Goal: Information Seeking & Learning: Learn about a topic

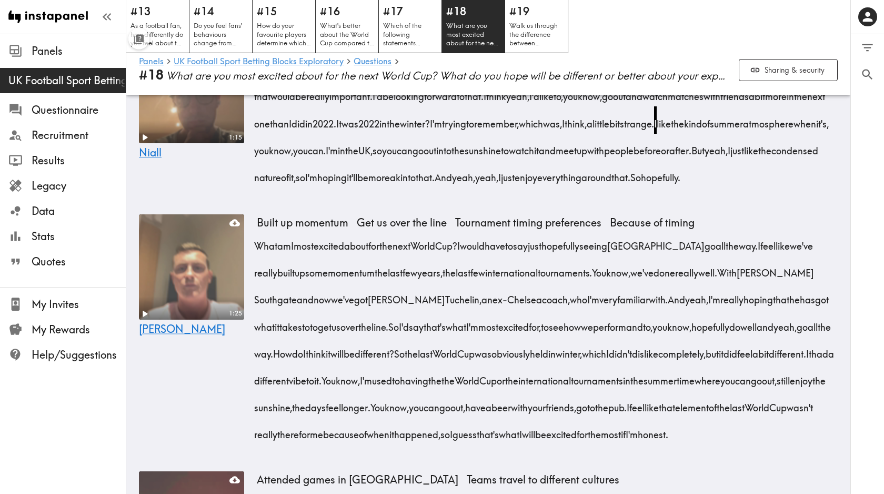
scroll to position [1433, 0]
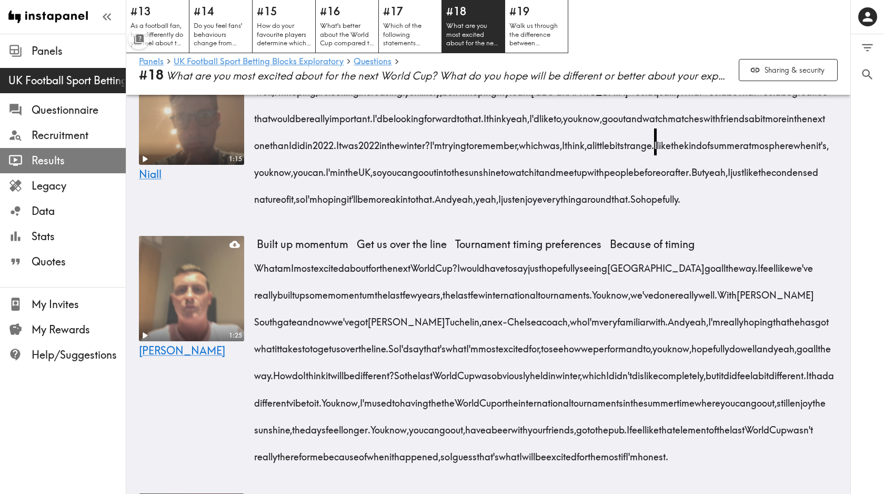
click at [52, 160] on span "Results" at bounding box center [79, 160] width 94 height 15
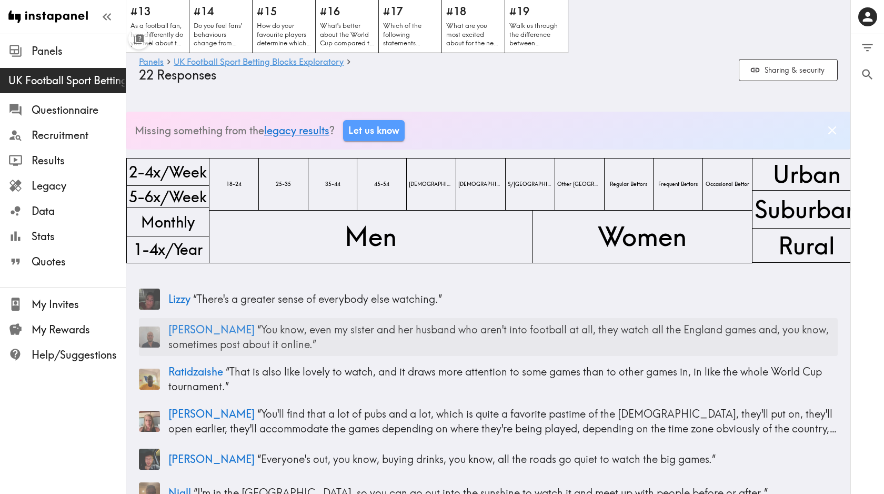
click at [152, 338] on img at bounding box center [149, 336] width 21 height 21
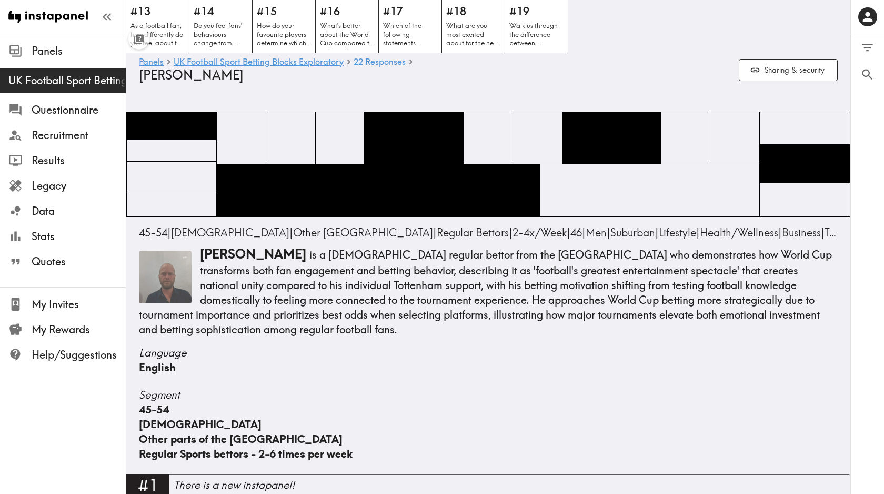
scroll to position [1648, 0]
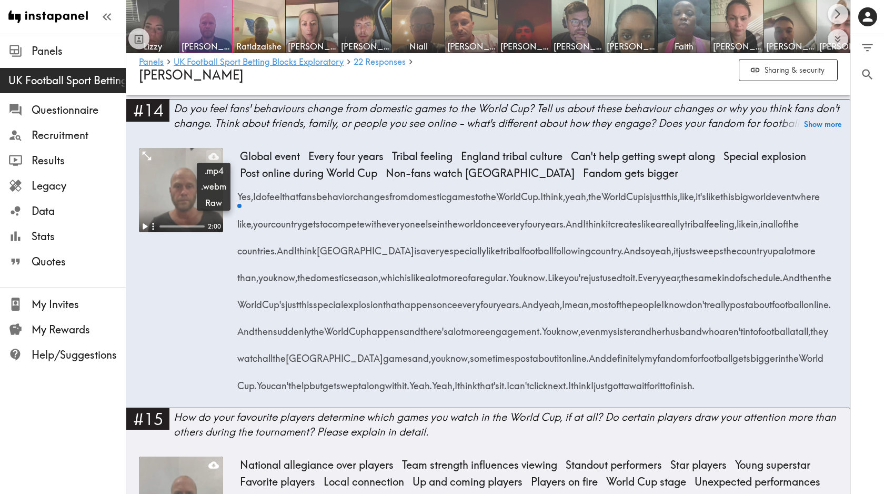
click at [212, 155] on icon at bounding box center [213, 156] width 11 height 7
click at [152, 27] on img at bounding box center [152, 26] width 55 height 55
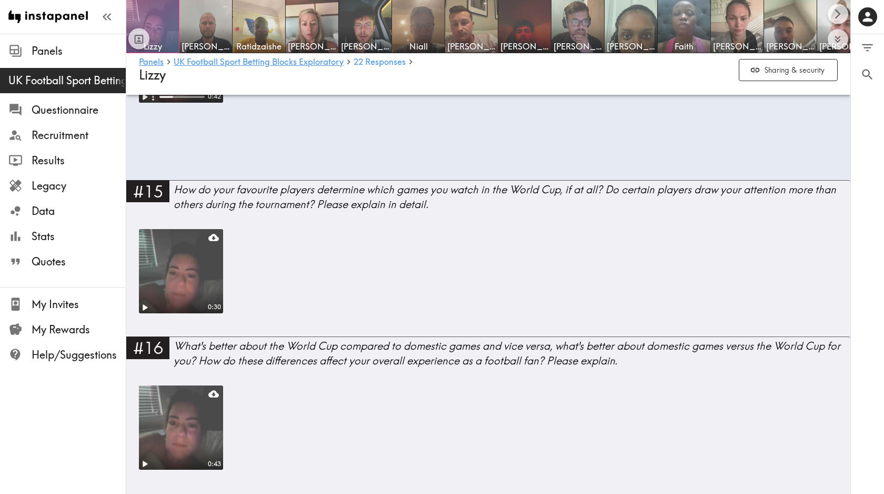
scroll to position [1334, 0]
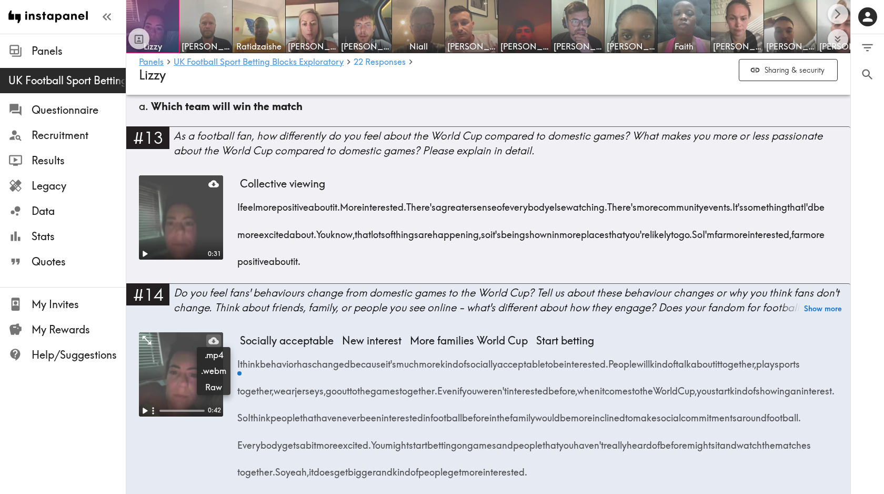
click at [214, 344] on icon at bounding box center [213, 340] width 11 height 7
click at [534, 34] on img at bounding box center [524, 26] width 55 height 55
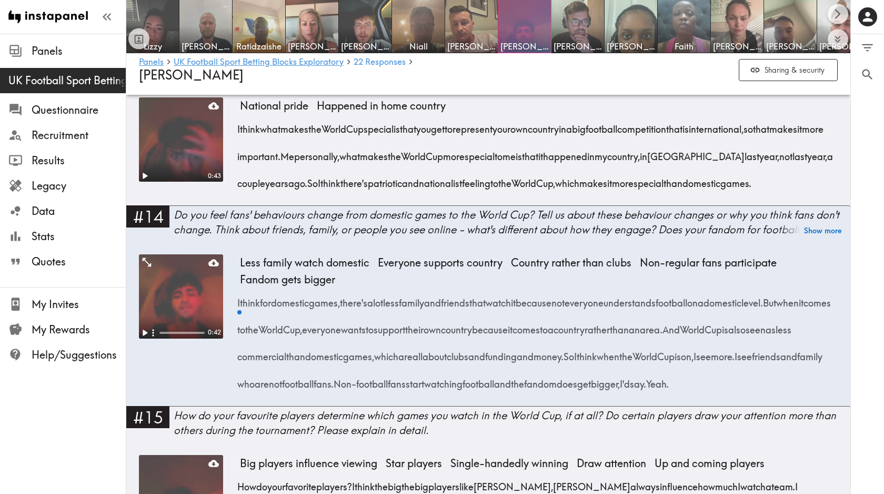
scroll to position [1434, 0]
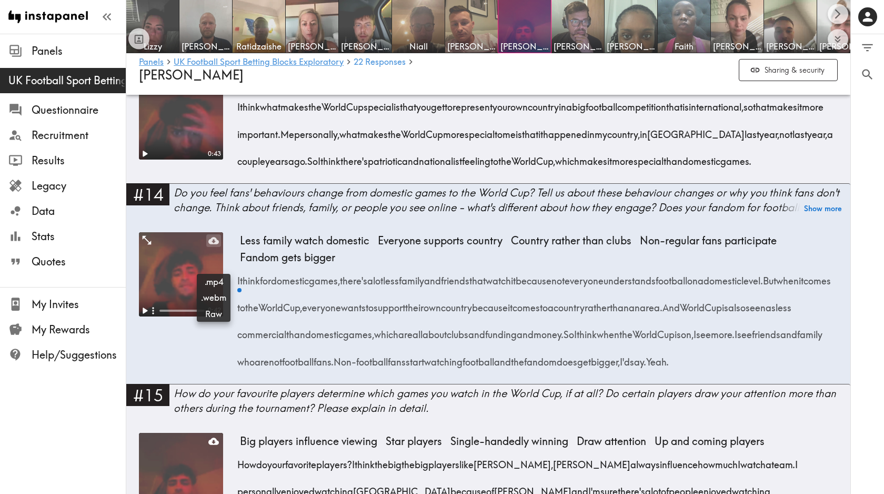
click at [211, 244] on icon at bounding box center [213, 240] width 11 height 7
click at [842, 46] on button "Expand to show all items" at bounding box center [838, 39] width 21 height 21
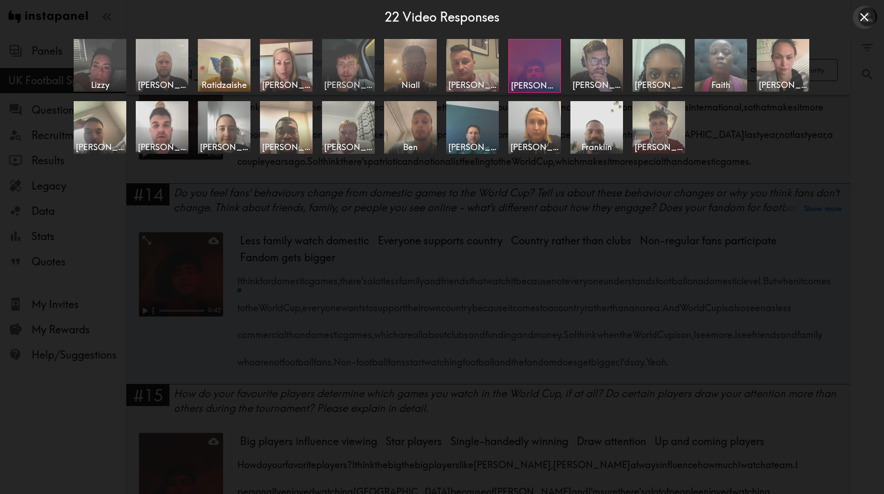
click at [350, 79] on span "[PERSON_NAME]" at bounding box center [348, 85] width 48 height 12
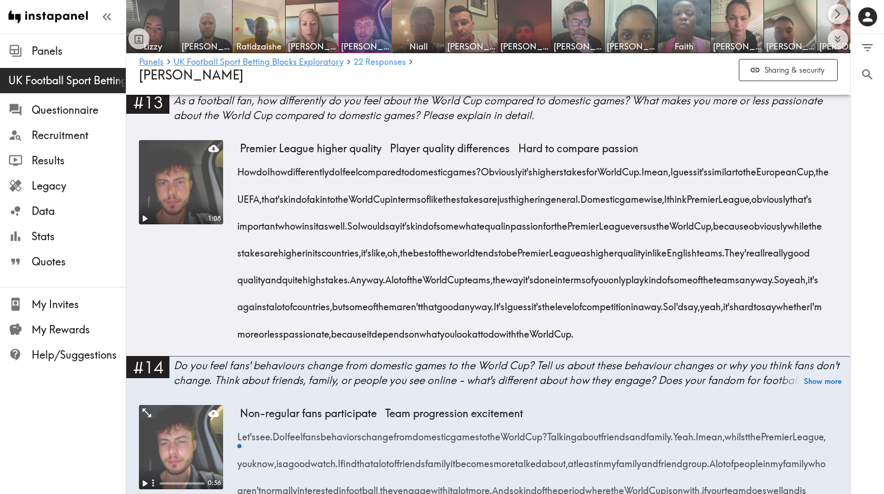
scroll to position [1337, 0]
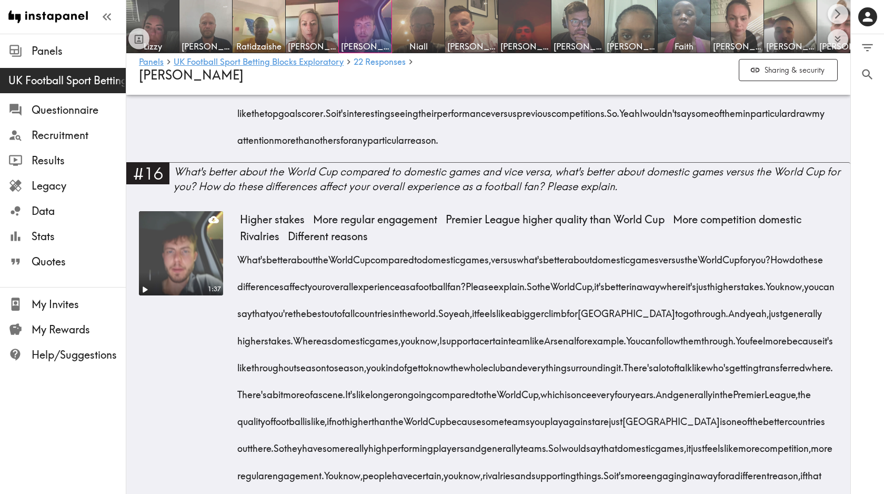
scroll to position [2042, 0]
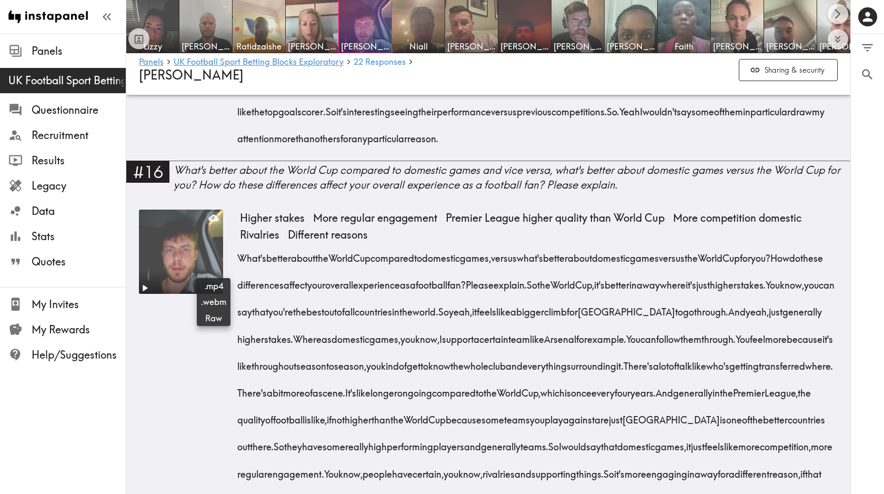
click at [214, 223] on icon at bounding box center [213, 218] width 11 height 11
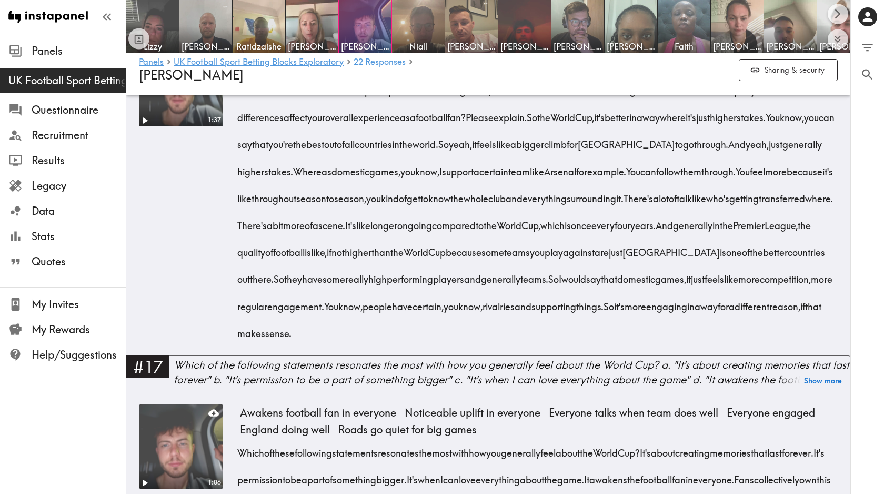
scroll to position [2218, 0]
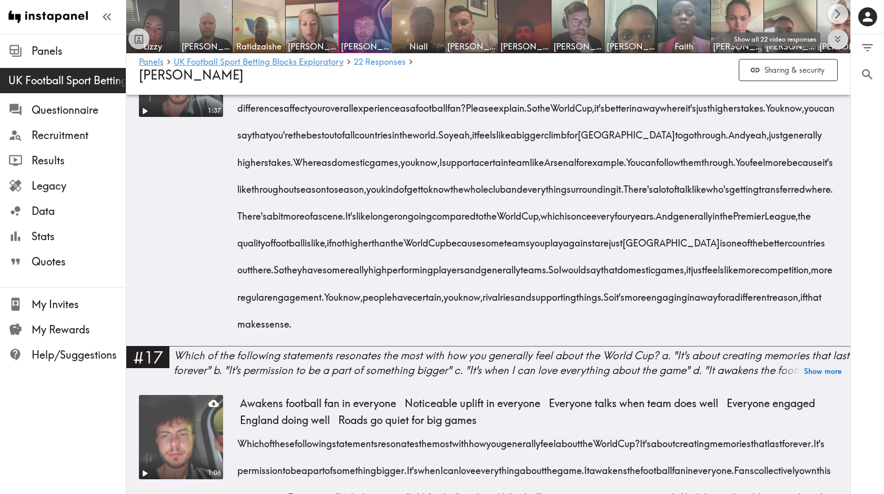
click at [841, 39] on icon "Expand to show all items" at bounding box center [838, 39] width 12 height 12
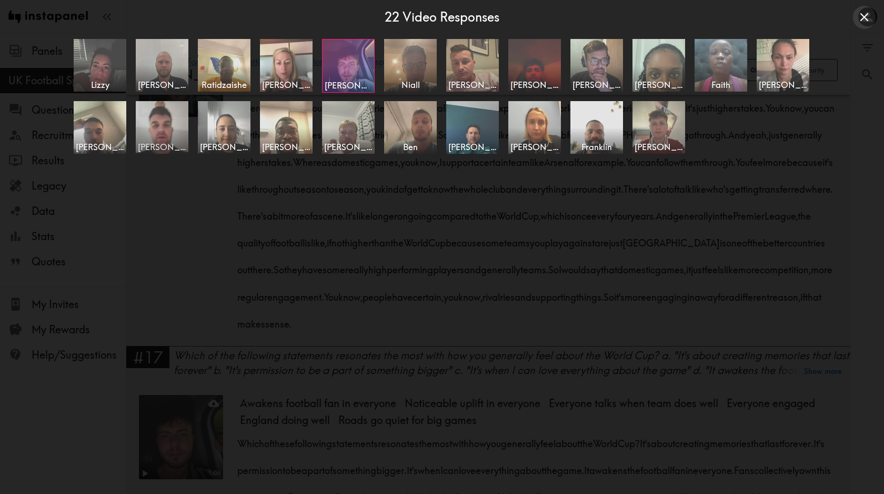
click at [163, 130] on img at bounding box center [162, 126] width 55 height 55
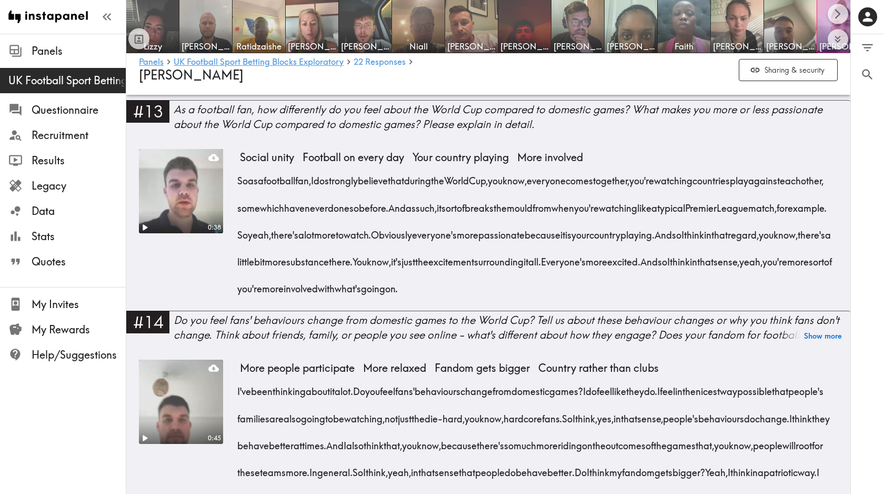
scroll to position [1377, 0]
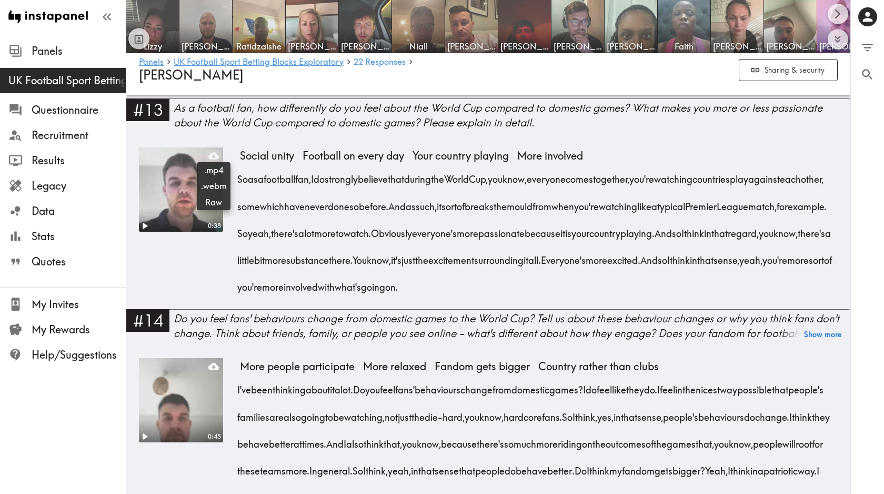
click at [212, 154] on icon at bounding box center [213, 156] width 11 height 7
click at [204, 16] on img at bounding box center [205, 26] width 55 height 55
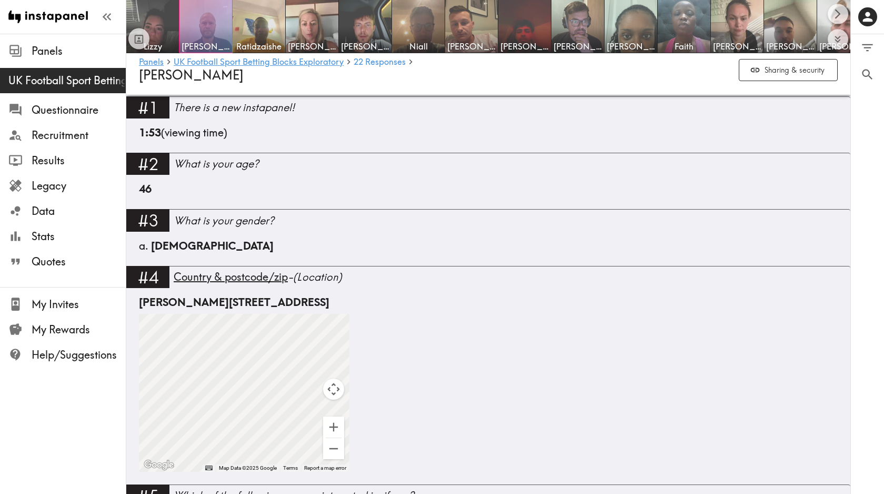
scroll to position [377, 0]
click at [286, 304] on div "[PERSON_NAME][STREET_ADDRESS]" at bounding box center [488, 302] width 699 height 15
drag, startPoint x: 324, startPoint y: 305, endPoint x: 365, endPoint y: 305, distance: 41.0
click at [365, 305] on div "[PERSON_NAME][STREET_ADDRESS]" at bounding box center [488, 302] width 699 height 15
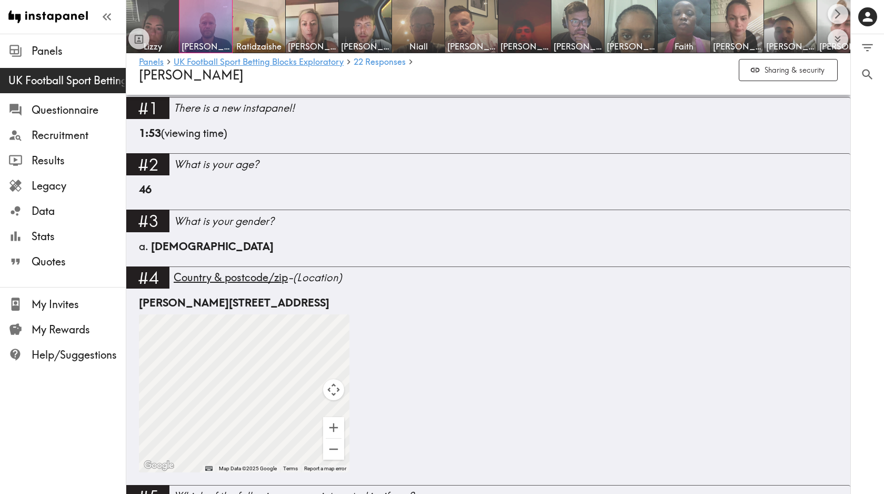
copy div "DY9 9TN"
click at [525, 42] on span "[PERSON_NAME]" at bounding box center [524, 47] width 48 height 12
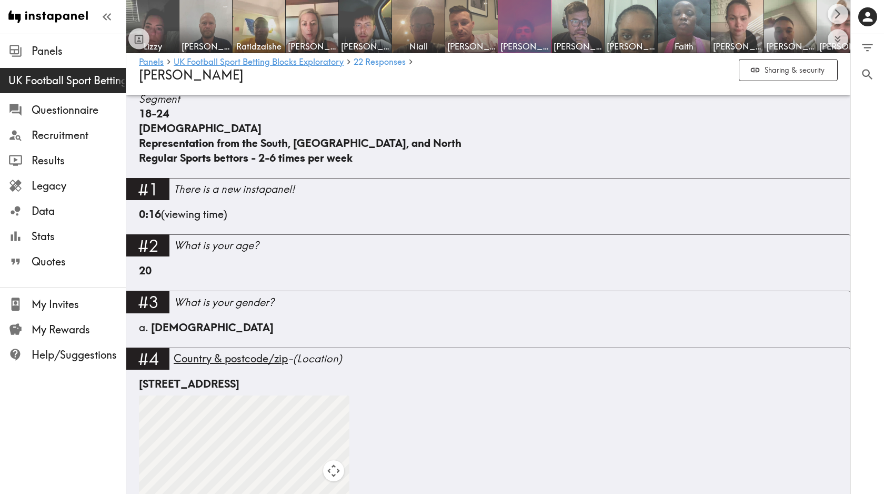
scroll to position [282, 0]
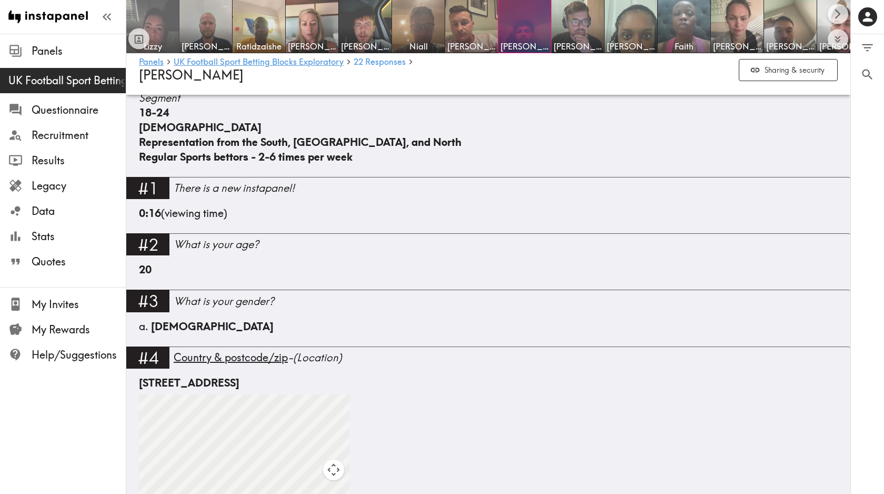
click at [160, 14] on img at bounding box center [152, 26] width 55 height 55
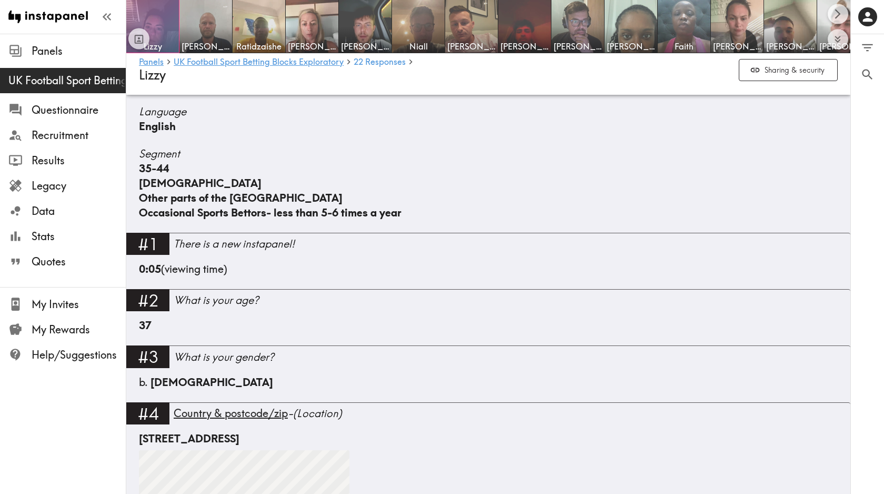
scroll to position [227, 0]
click at [255, 440] on div "[STREET_ADDRESS]" at bounding box center [488, 437] width 699 height 15
copy div "Solihull"
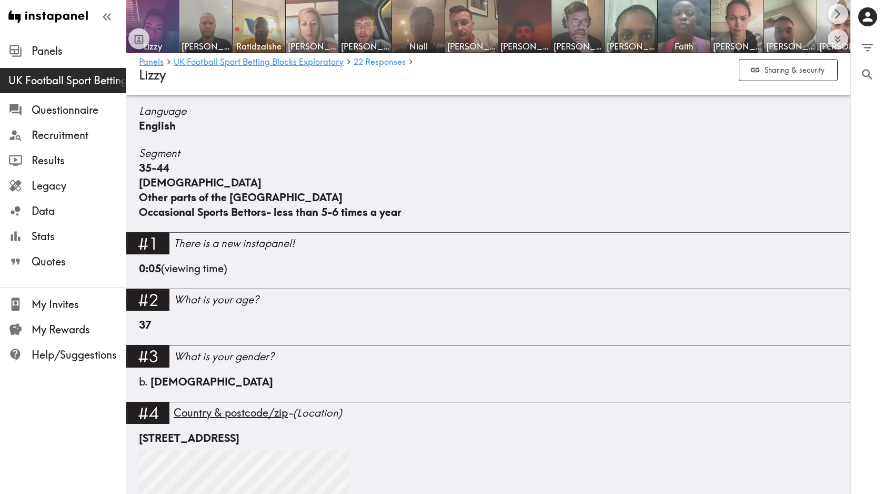
click at [319, 19] on img at bounding box center [312, 26] width 55 height 55
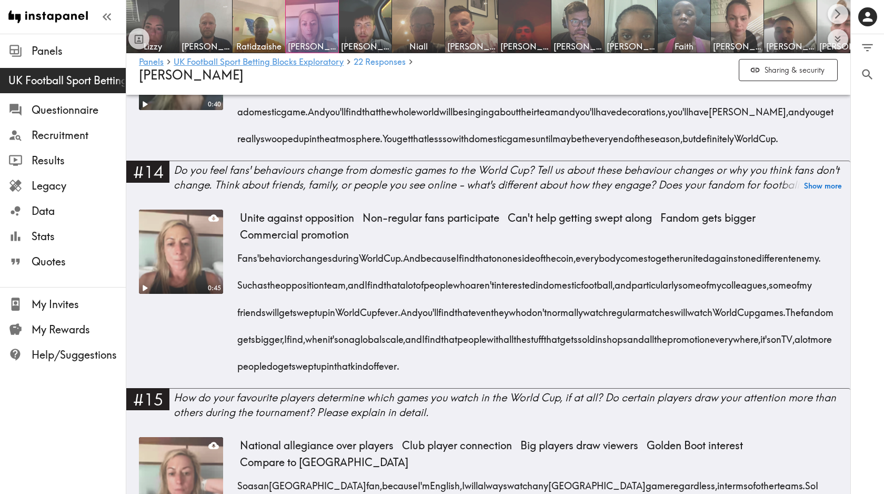
scroll to position [1545, 0]
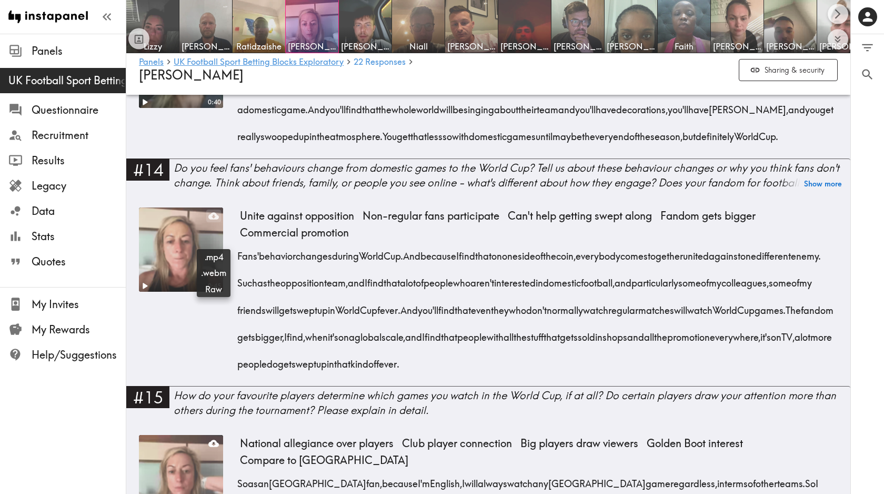
click at [212, 219] on icon at bounding box center [213, 215] width 11 height 7
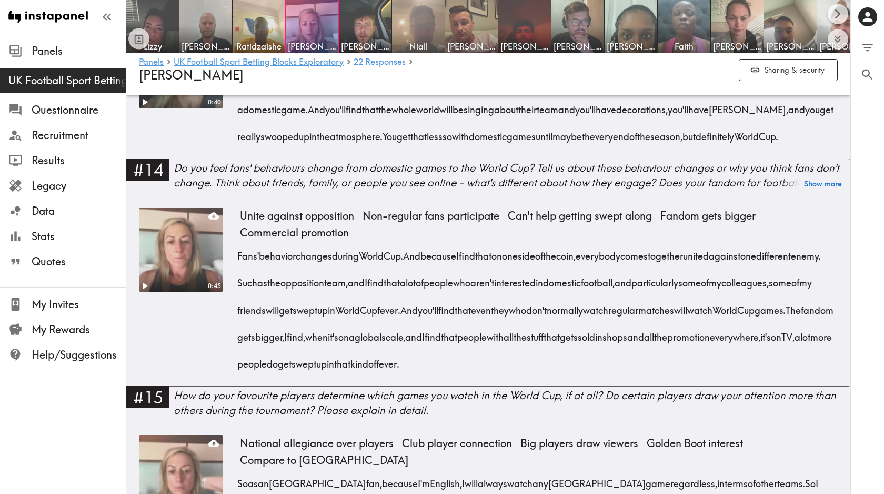
click at [421, 31] on img at bounding box center [418, 26] width 55 height 55
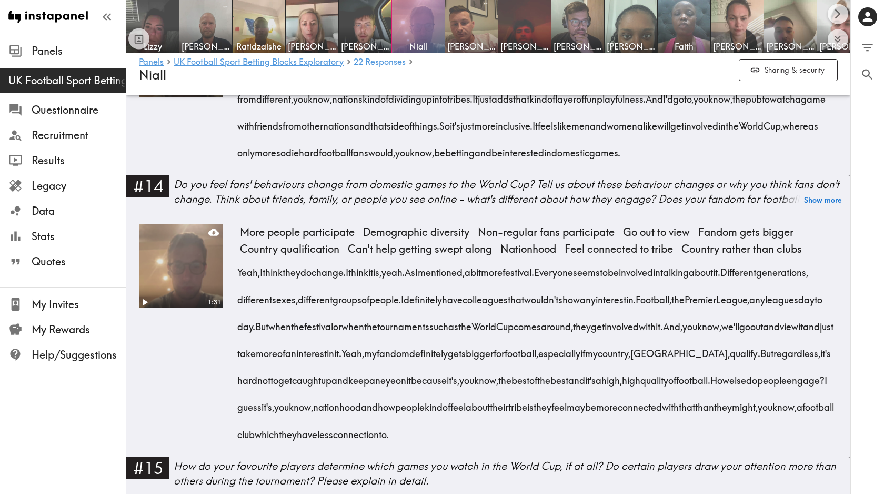
scroll to position [1440, 0]
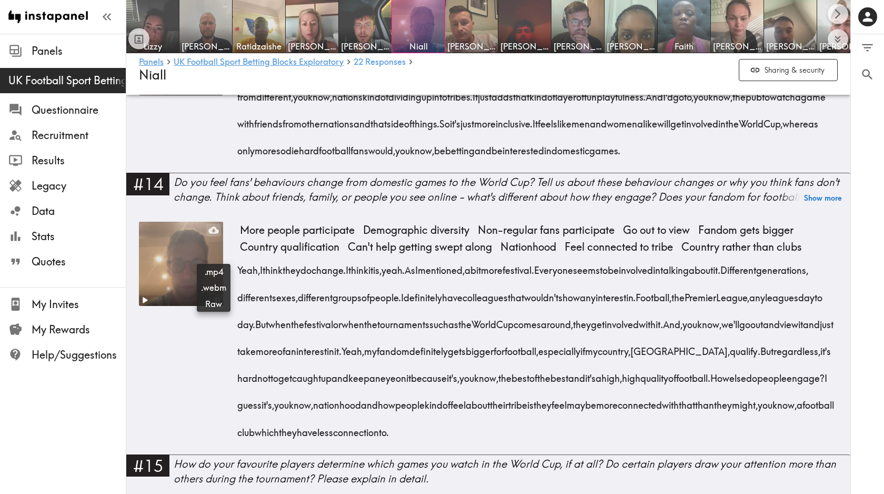
click at [210, 234] on icon at bounding box center [213, 230] width 11 height 7
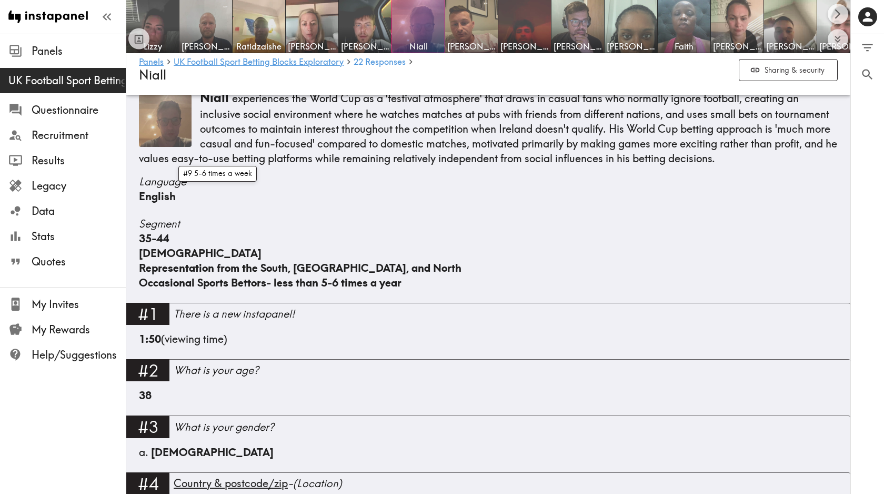
scroll to position [157, 0]
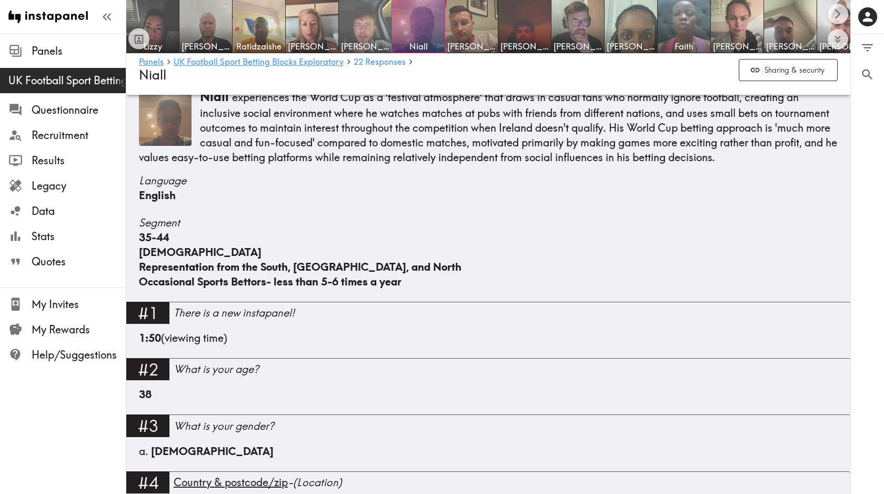
click at [369, 38] on img at bounding box center [365, 26] width 55 height 55
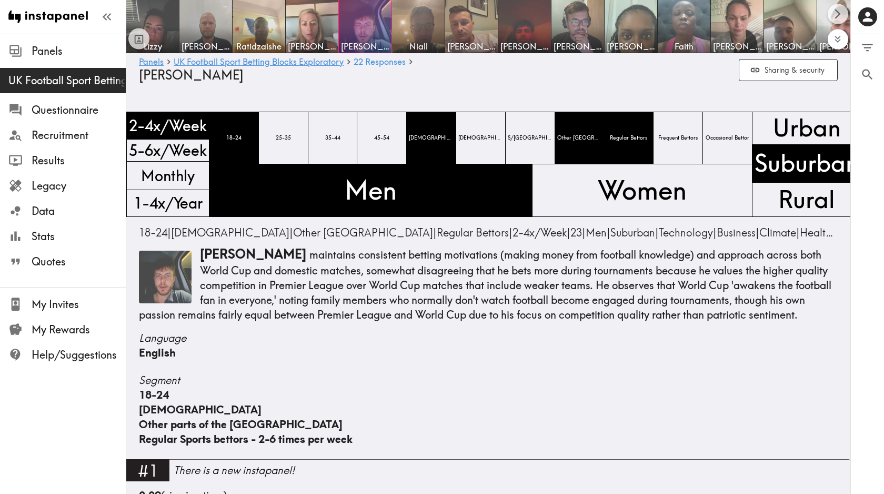
click at [840, 41] on icon "Expand to show all items" at bounding box center [838, 39] width 12 height 12
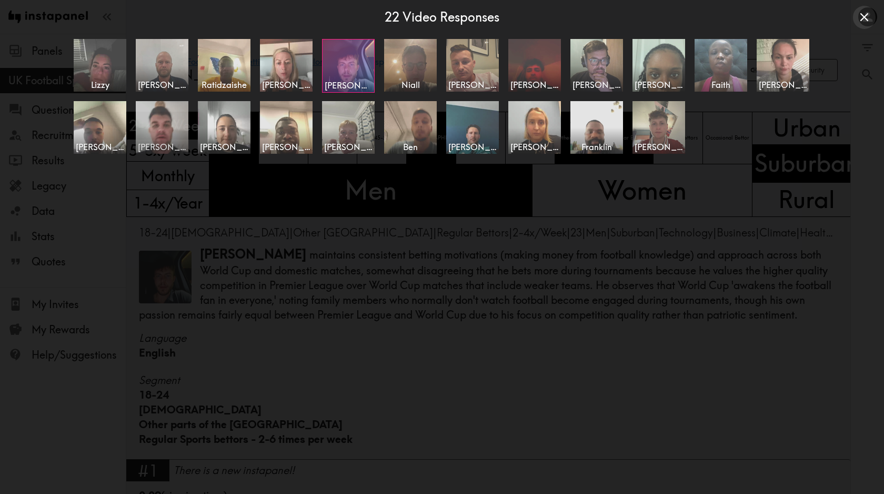
click at [170, 128] on img at bounding box center [162, 126] width 55 height 55
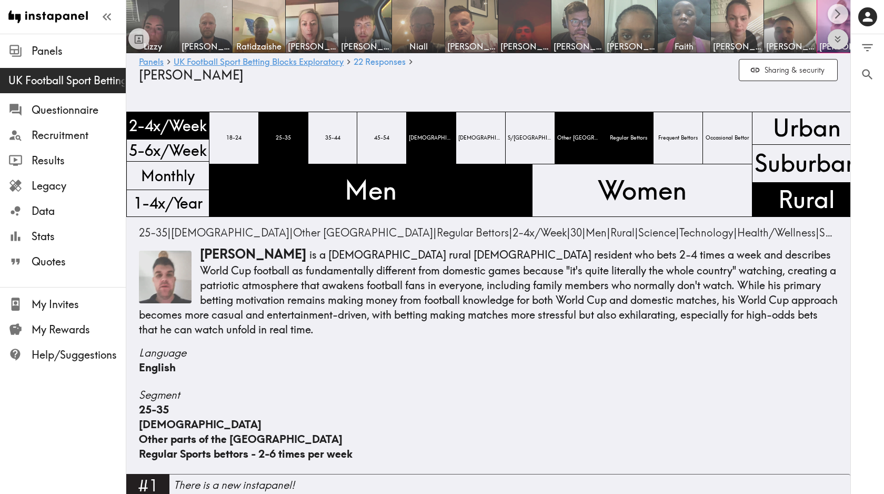
click at [839, 39] on icon "Expand to show all items" at bounding box center [838, 39] width 12 height 12
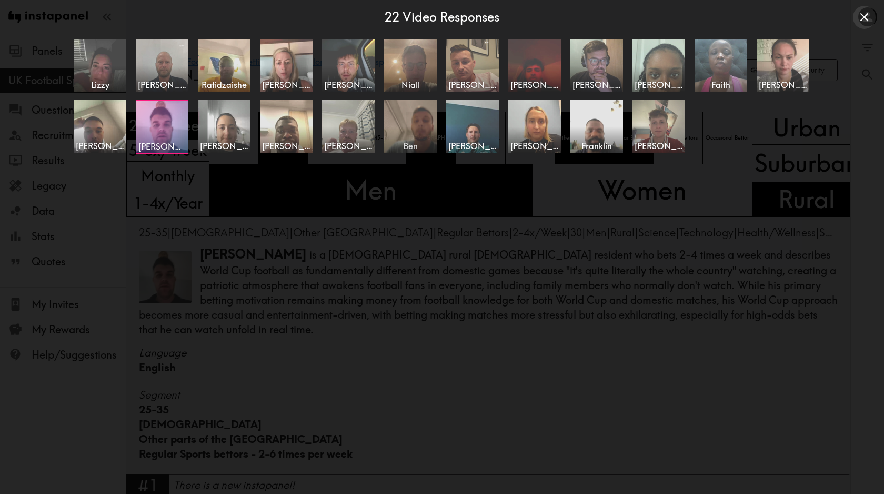
click at [417, 133] on img at bounding box center [410, 125] width 55 height 55
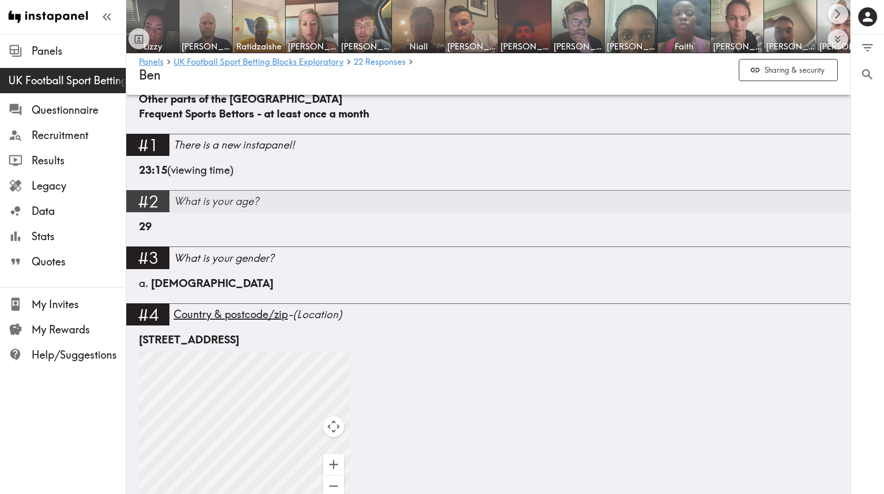
scroll to position [326, 0]
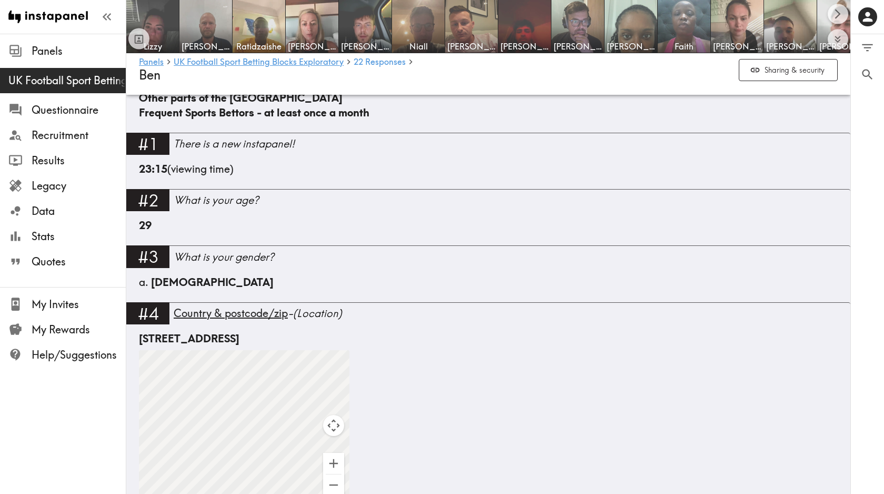
click at [230, 334] on div "[STREET_ADDRESS]" at bounding box center [488, 338] width 699 height 15
copy div "[GEOGRAPHIC_DATA]"
click at [833, 35] on icon "Expand to show all items" at bounding box center [838, 39] width 12 height 12
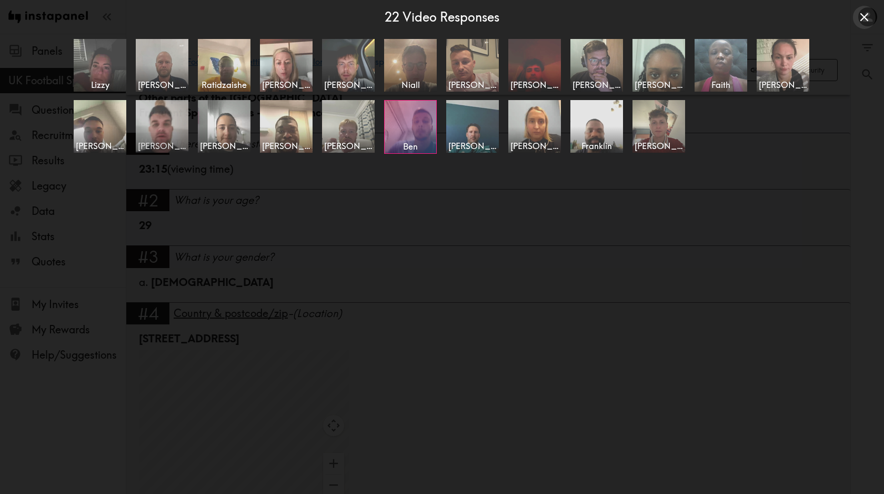
click at [162, 128] on img at bounding box center [162, 125] width 55 height 55
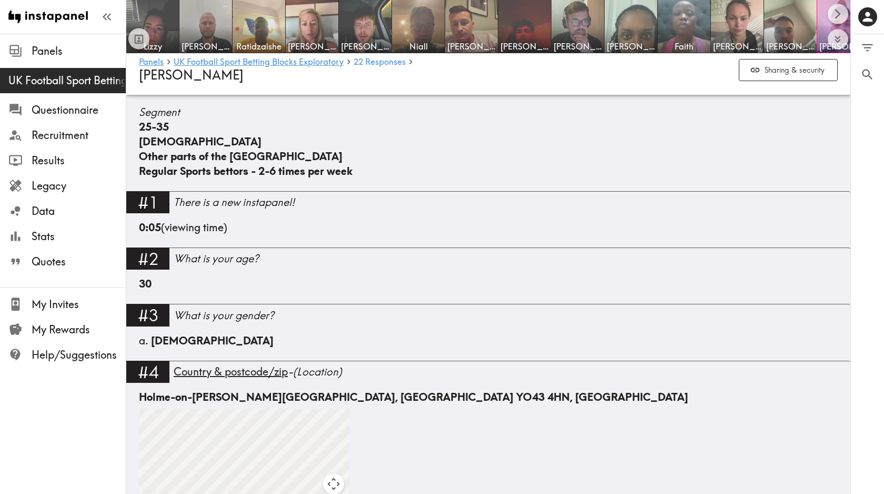
scroll to position [284, 0]
